Goal: Navigation & Orientation: Find specific page/section

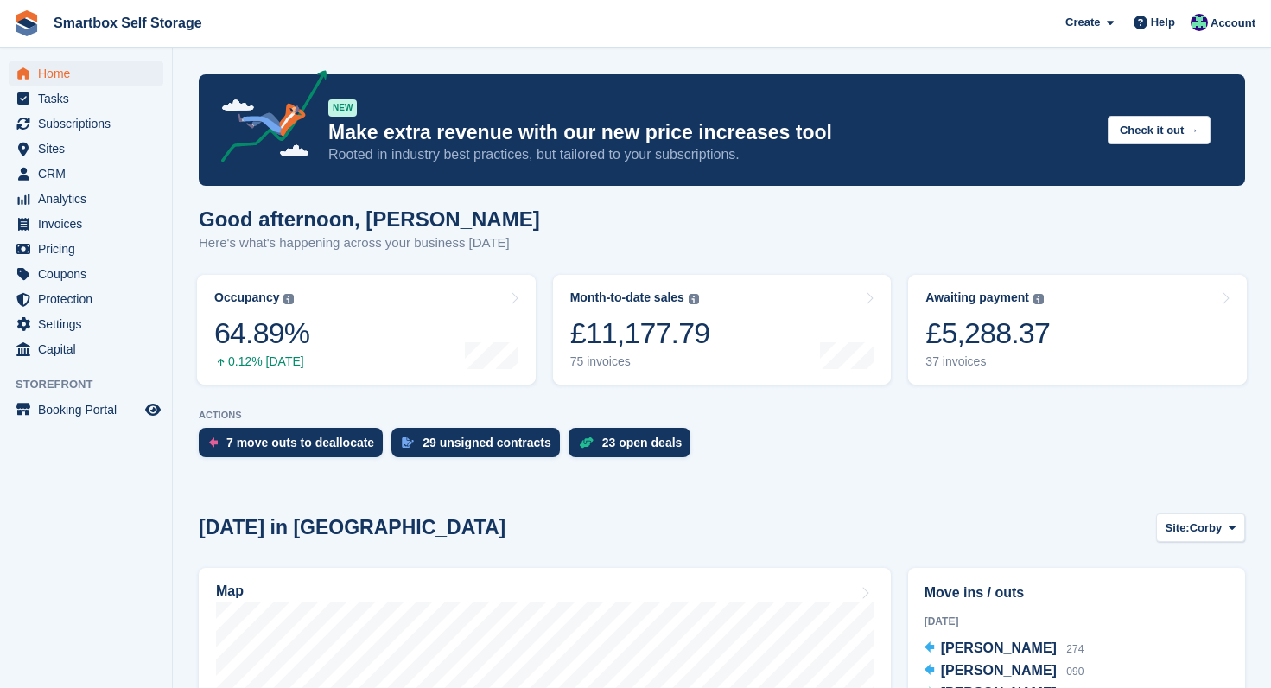
click at [48, 101] on span "Tasks" at bounding box center [90, 98] width 104 height 24
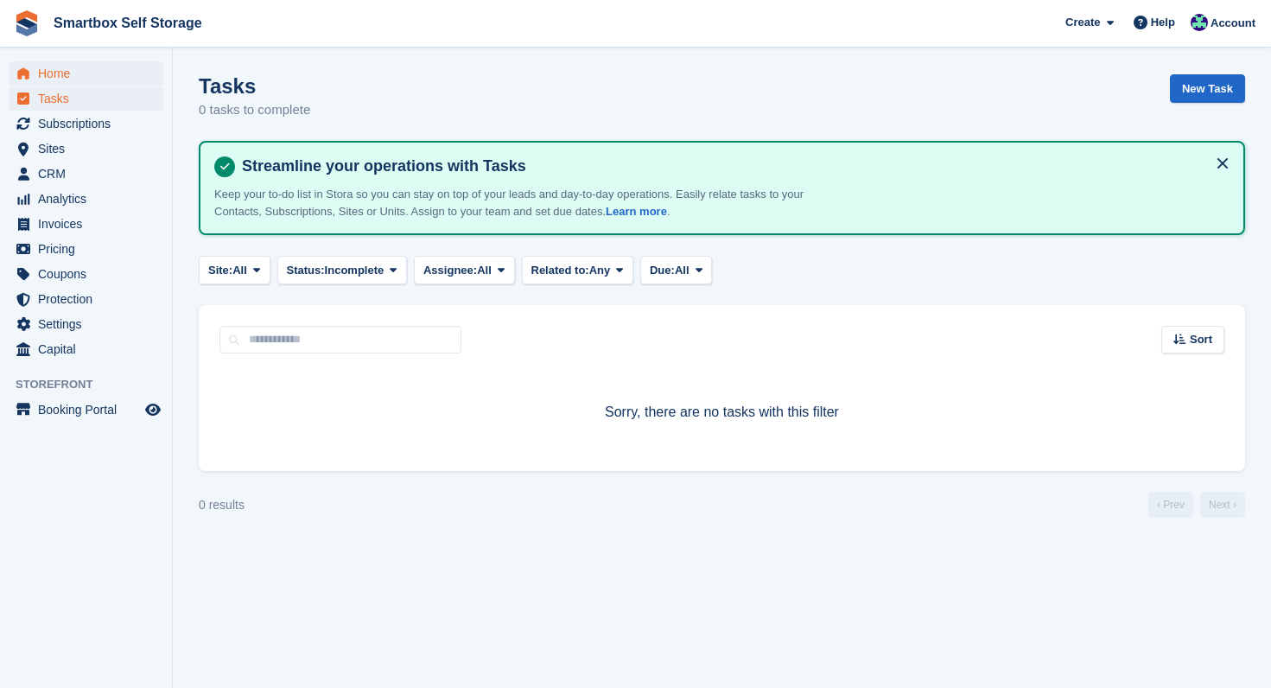
click at [49, 76] on span "Home" at bounding box center [90, 73] width 104 height 24
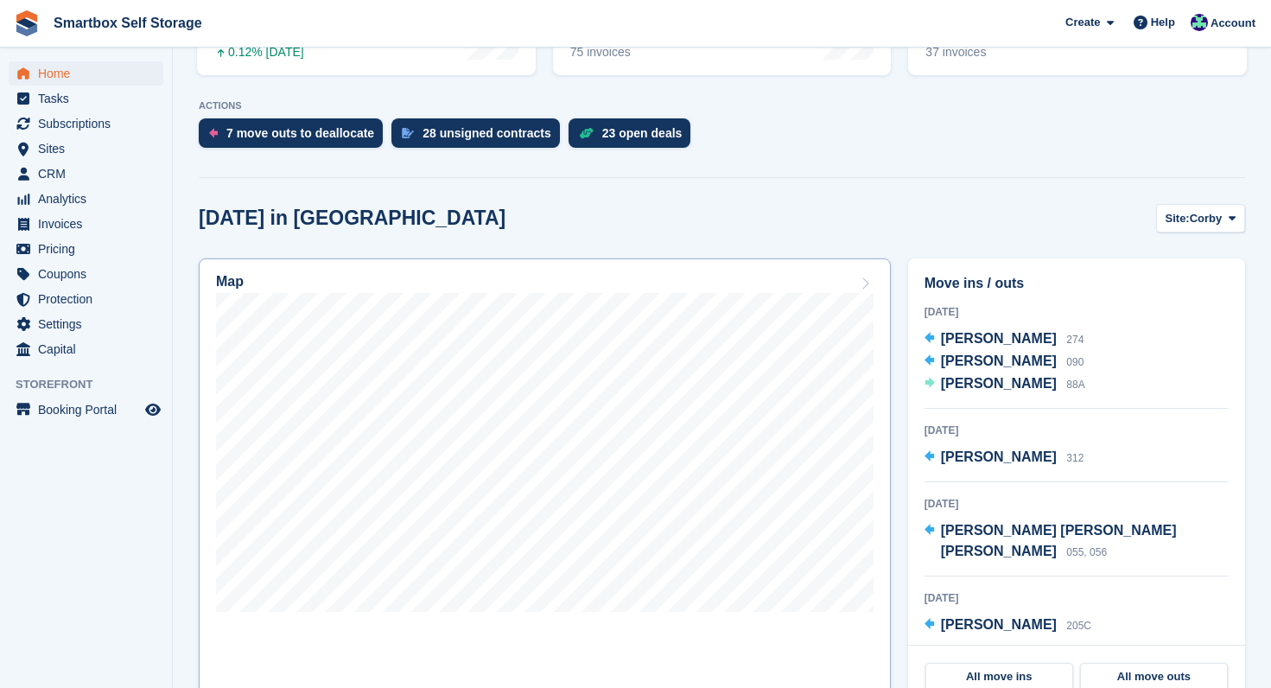
scroll to position [318, 0]
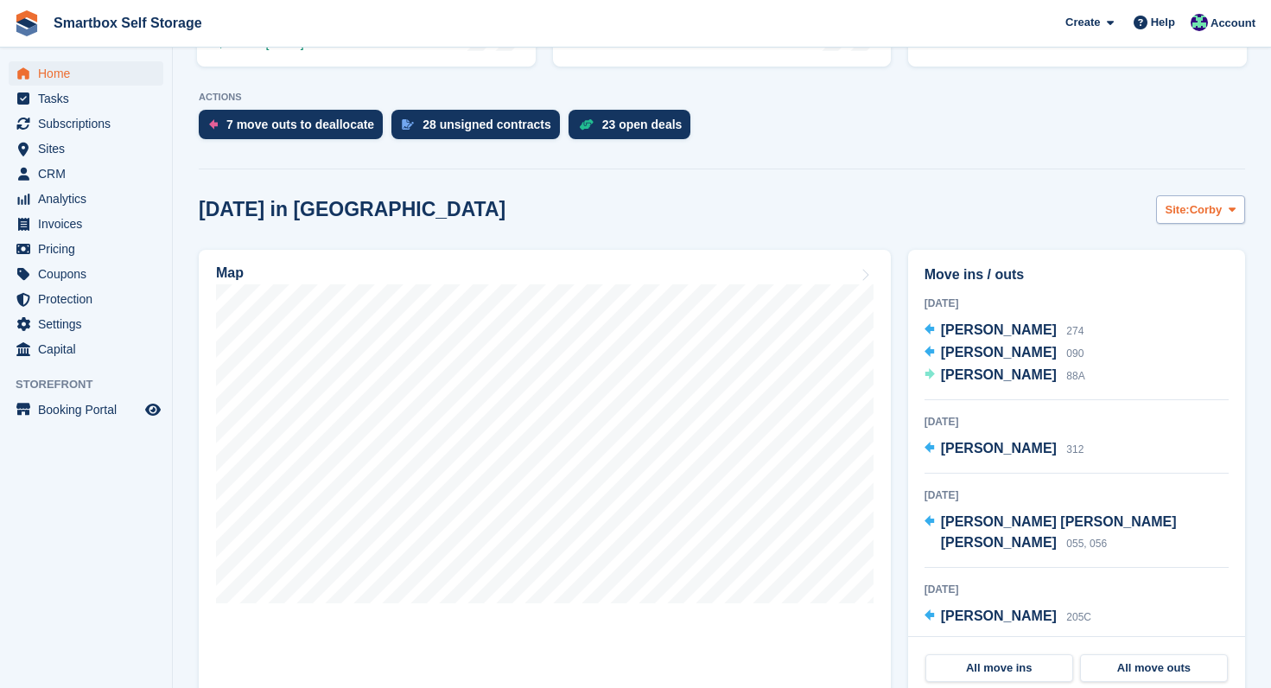
click at [1207, 210] on span "Corby" at bounding box center [1206, 209] width 33 height 17
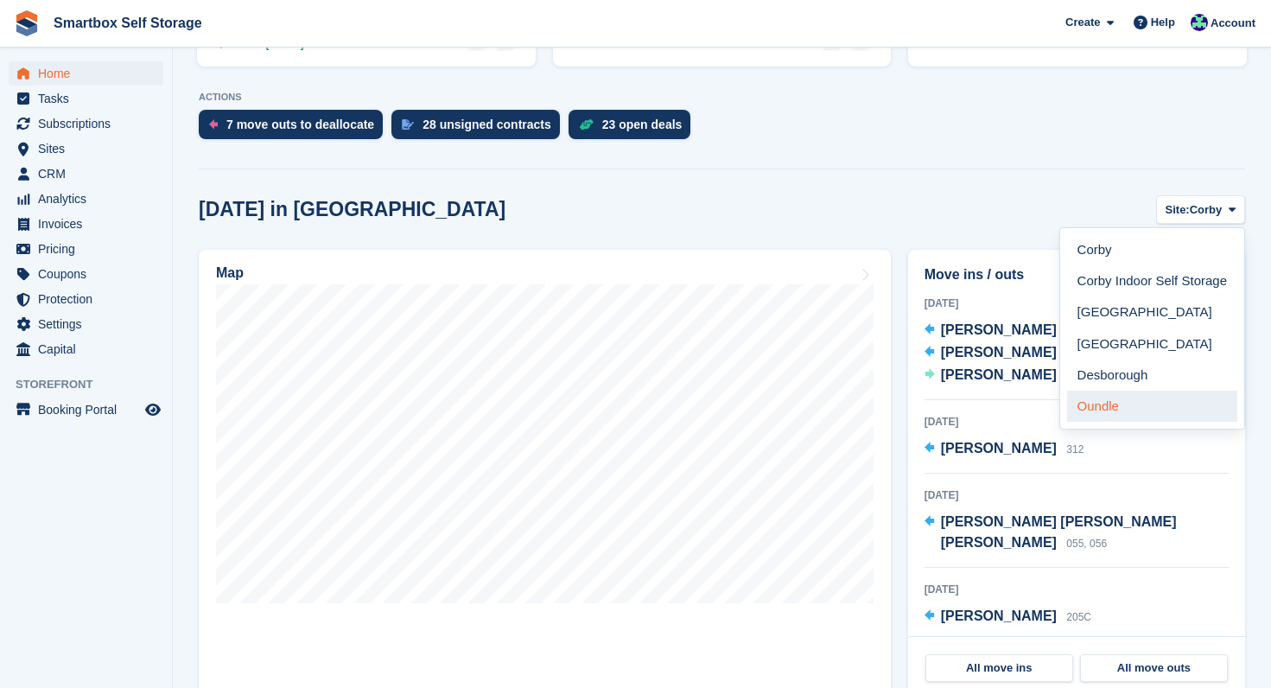
click at [1135, 408] on link "Oundle" at bounding box center [1152, 405] width 170 height 31
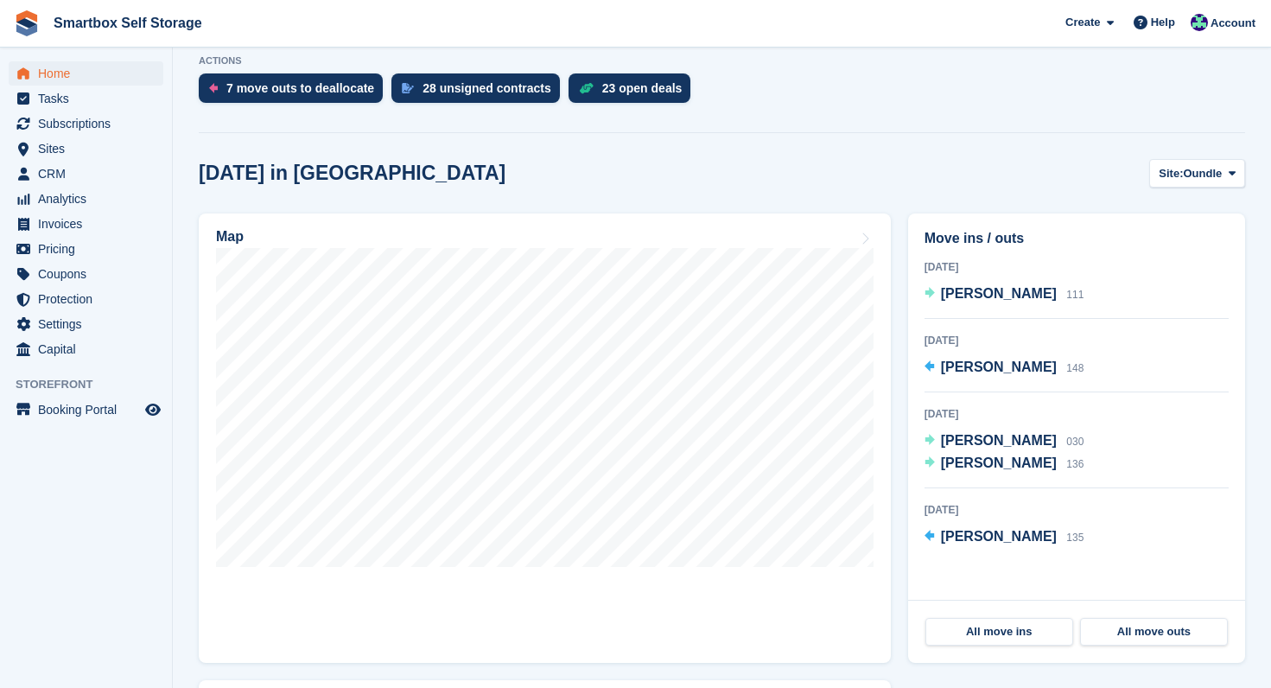
scroll to position [348, 0]
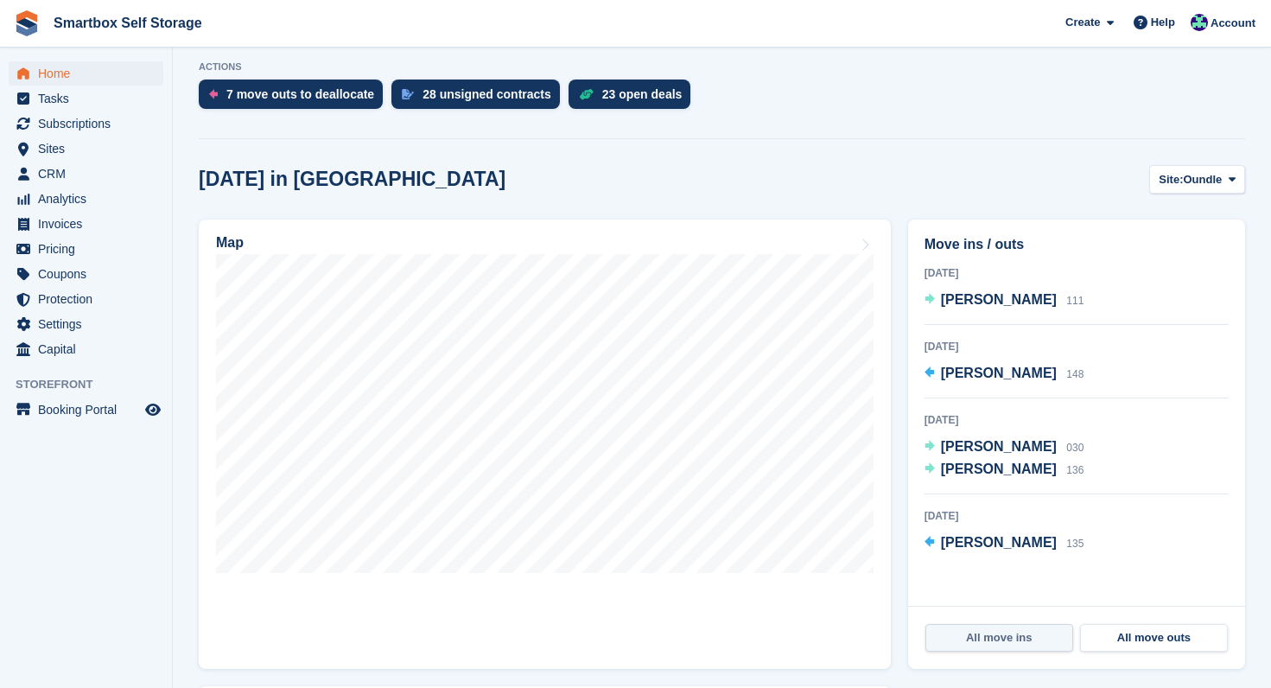
click at [1006, 644] on link "All move ins" at bounding box center [999, 638] width 148 height 28
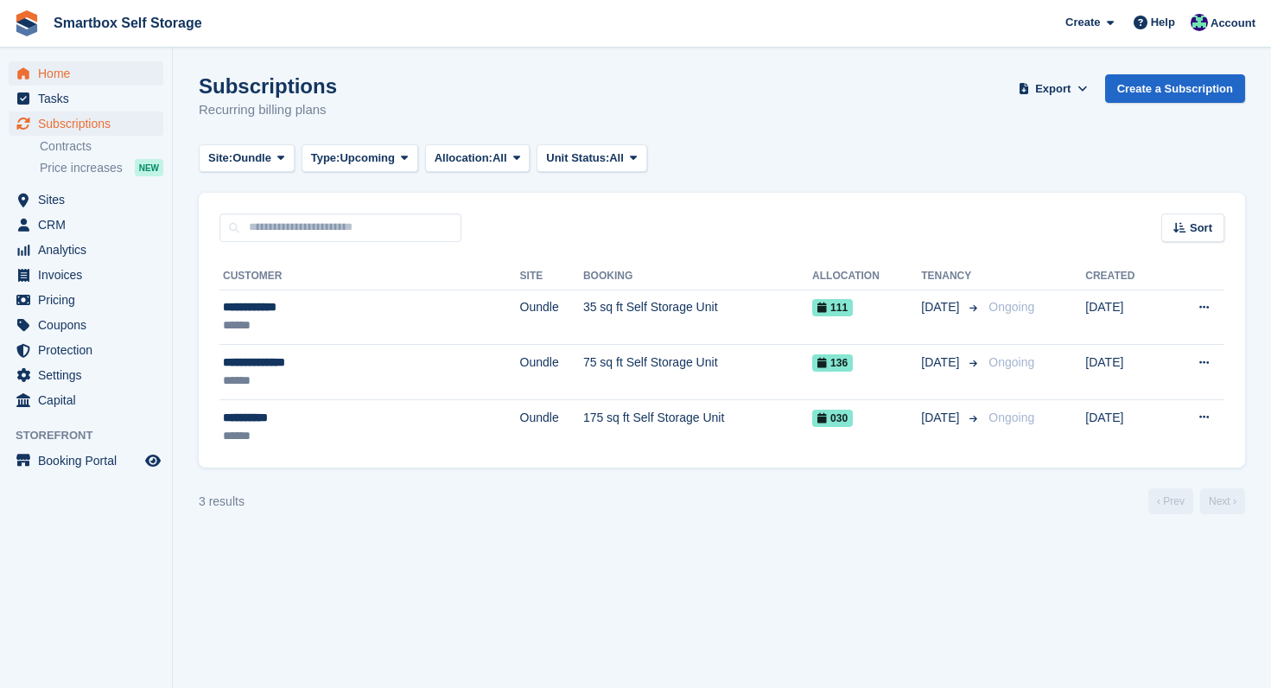
click at [47, 68] on span "Home" at bounding box center [90, 73] width 104 height 24
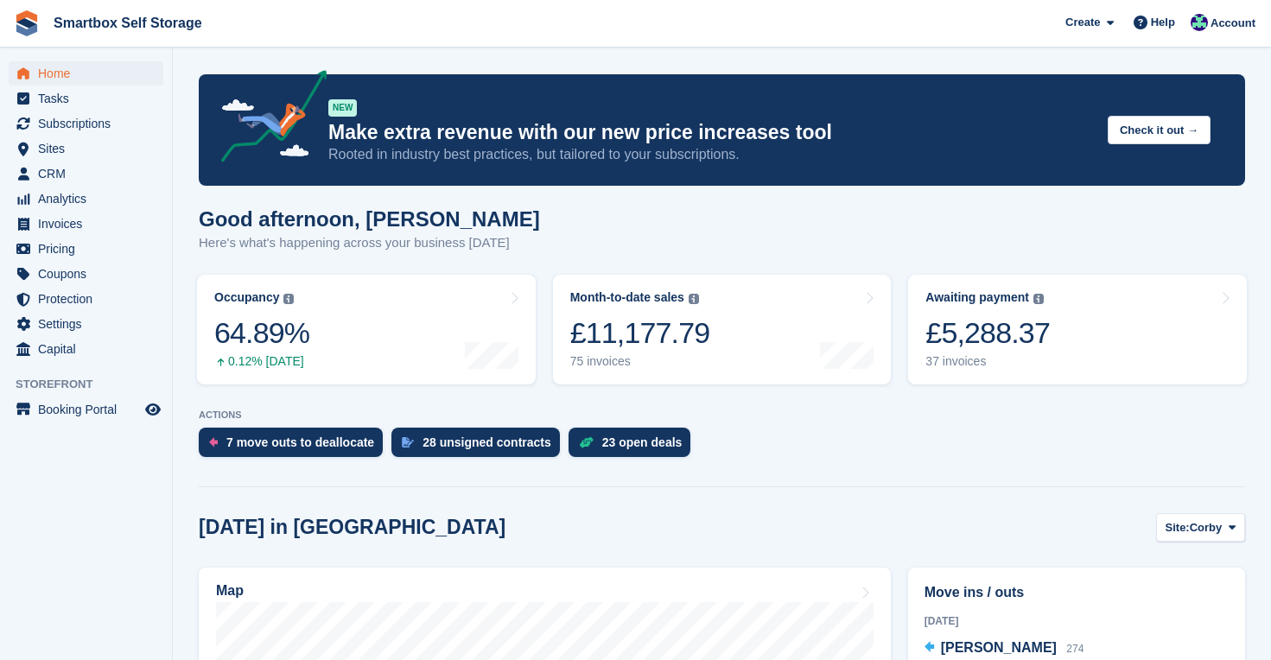
click at [54, 75] on span "Home" at bounding box center [90, 73] width 104 height 24
click at [74, 129] on span "Subscriptions" at bounding box center [90, 123] width 104 height 24
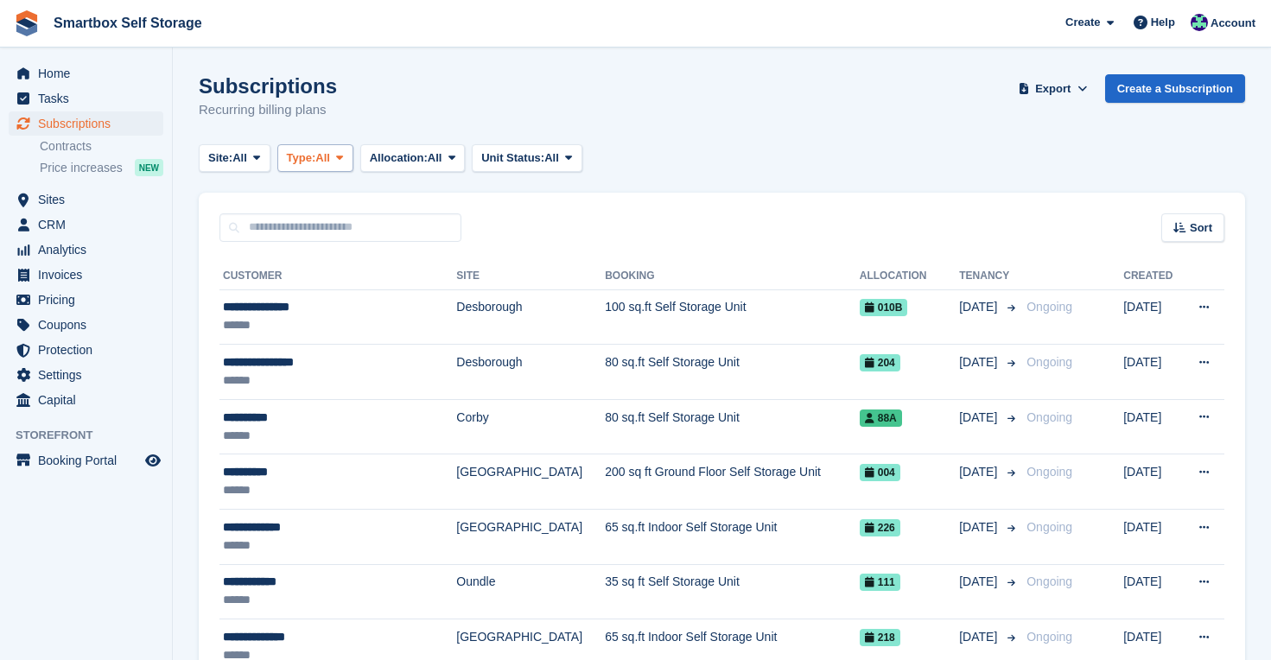
click at [346, 160] on span at bounding box center [340, 158] width 14 height 14
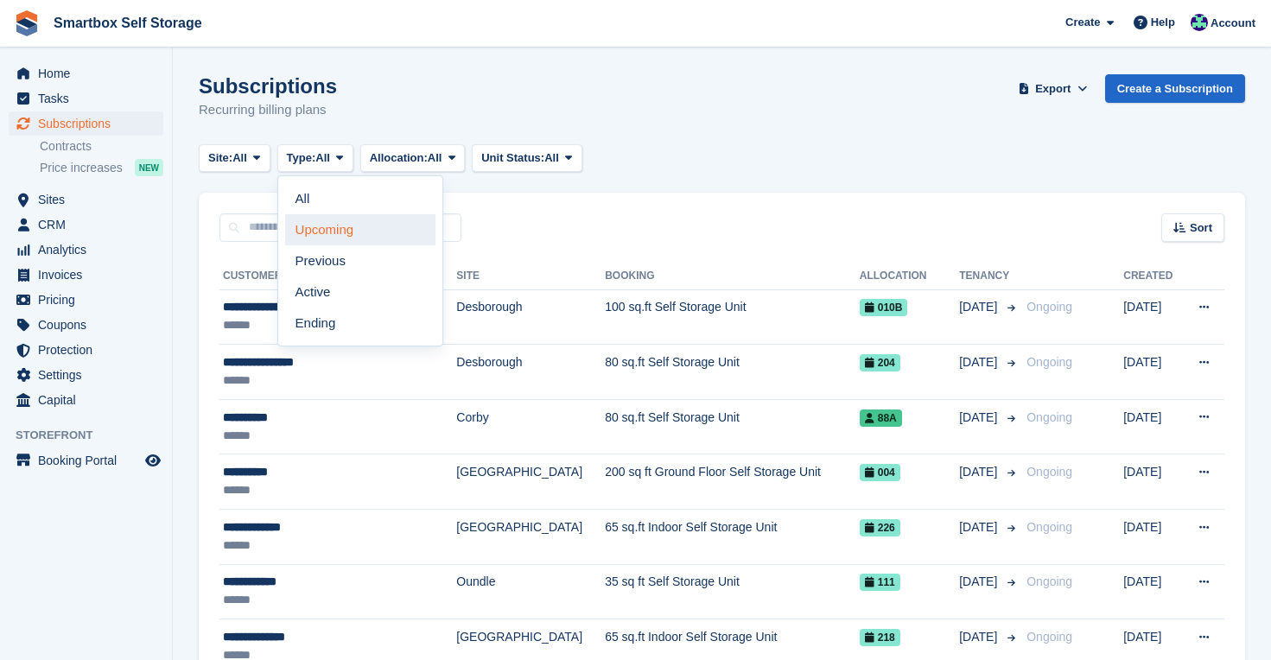
click at [354, 232] on link "Upcoming" at bounding box center [360, 229] width 150 height 31
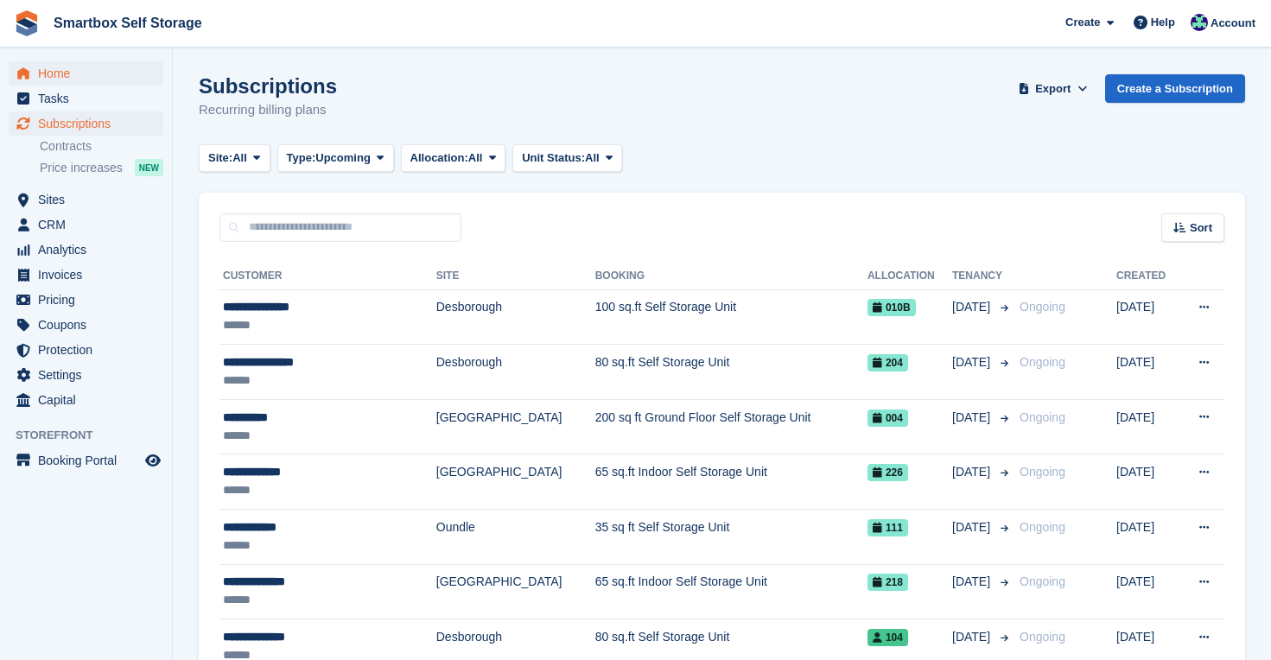
click at [60, 76] on span "Home" at bounding box center [90, 73] width 104 height 24
